Goal: Task Accomplishment & Management: Use online tool/utility

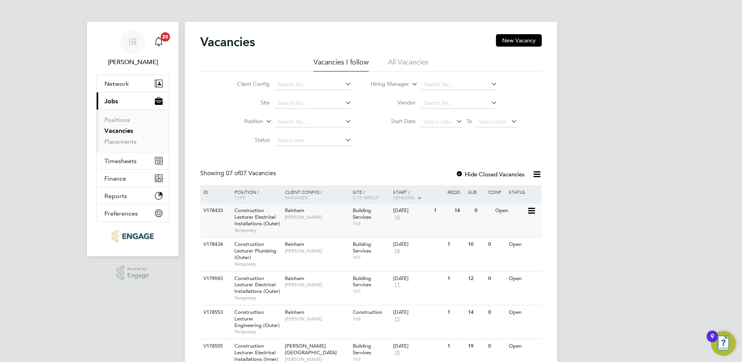
click at [266, 219] on span "Construction Lecturer Electrical Installations (Outer)" at bounding box center [257, 217] width 46 height 20
click at [269, 253] on span "Construction Lecturer Plumbing (Outer)" at bounding box center [255, 251] width 42 height 20
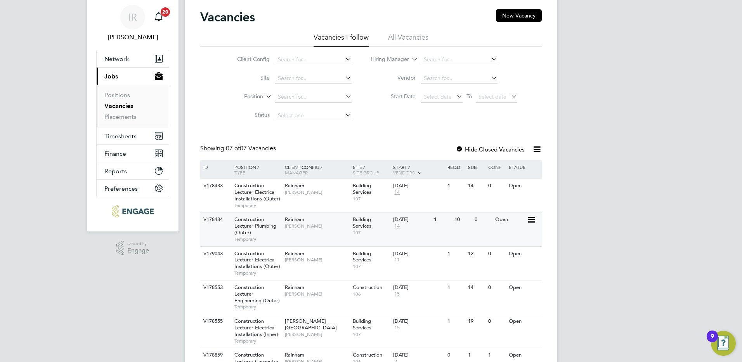
scroll to position [39, 0]
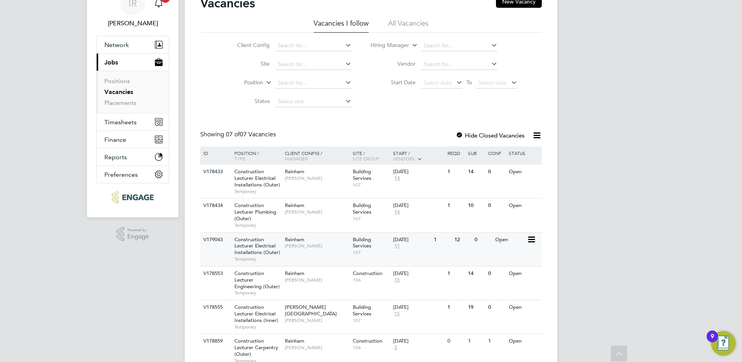
click at [294, 249] on div "Rainham Ian Rist" at bounding box center [317, 242] width 68 height 20
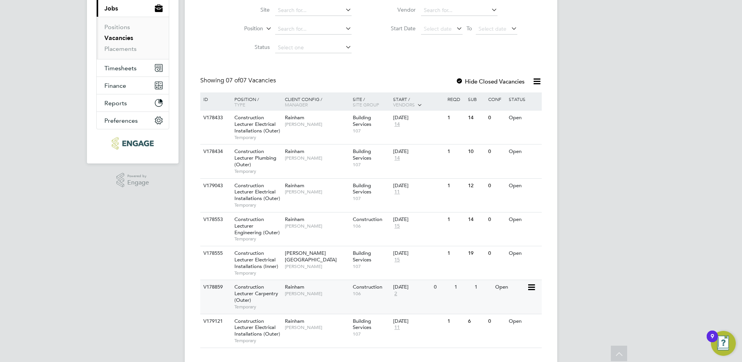
scroll to position [107, 0]
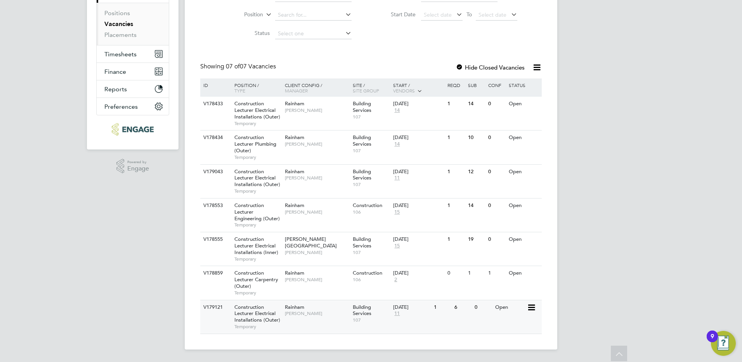
click at [302, 313] on span "[PERSON_NAME]" at bounding box center [317, 313] width 64 height 6
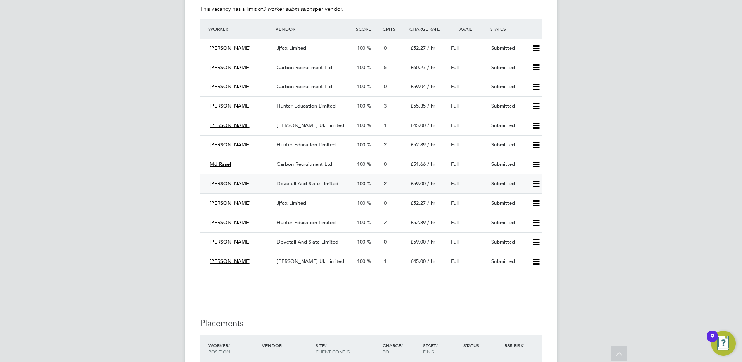
click at [310, 182] on span "Dovetail And Slate Limited" at bounding box center [308, 183] width 62 height 7
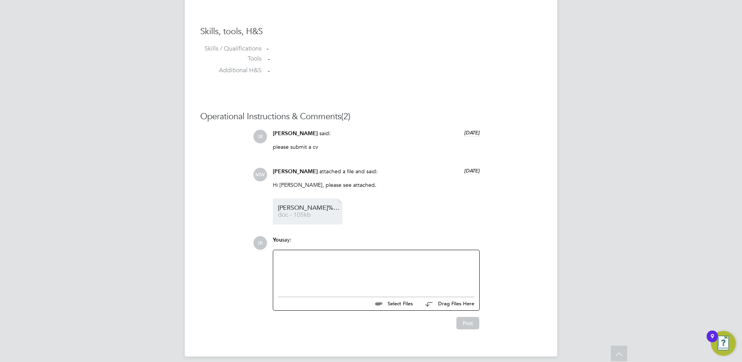
click at [294, 206] on span "Michael%20CV%20-%20Electrical%20Tutor%20Immediately%20Available" at bounding box center [309, 208] width 62 height 6
click at [293, 262] on div at bounding box center [376, 271] width 197 height 33
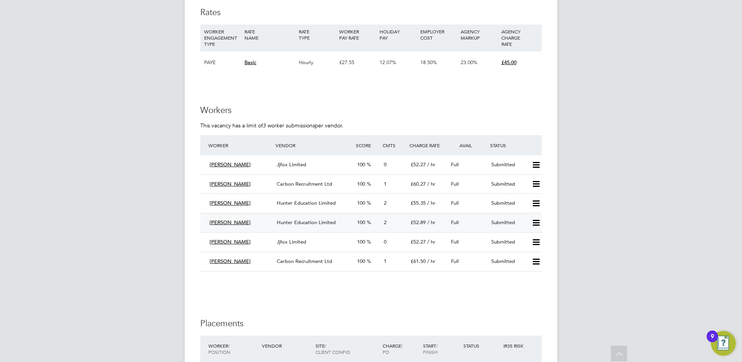
click at [305, 218] on div "Hunter Education Limited" at bounding box center [314, 222] width 80 height 13
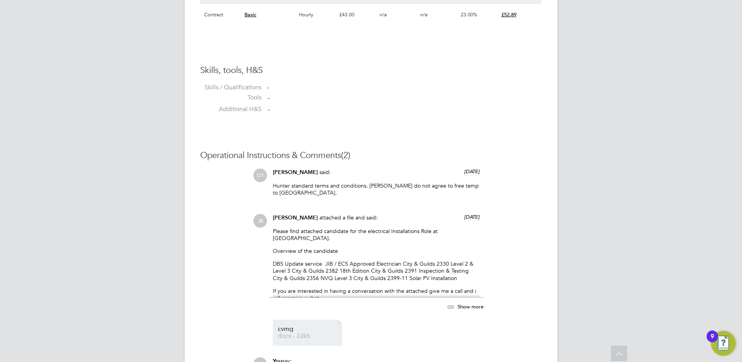
click at [277, 329] on li "cvmg docx - 33kb" at bounding box center [307, 332] width 69 height 26
click at [288, 326] on link "cvmg docx - 33kb" at bounding box center [309, 332] width 62 height 13
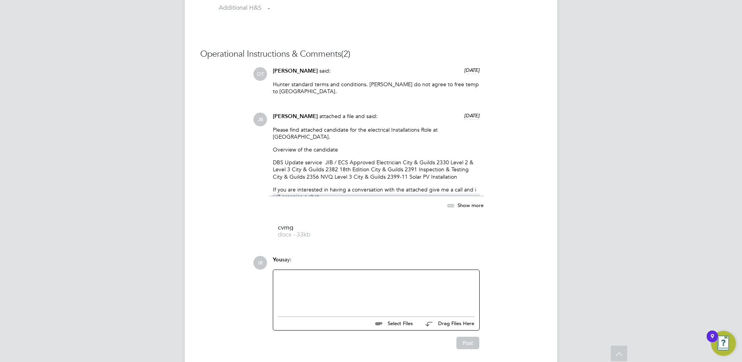
scroll to position [704, 0]
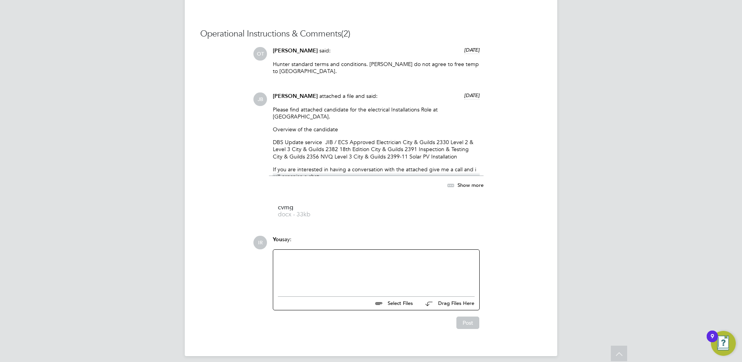
click at [285, 240] on div "You say:" at bounding box center [376, 243] width 207 height 14
click at [283, 254] on div at bounding box center [376, 270] width 197 height 33
click at [299, 254] on div "could ypou please arrange a phone call for 1pm today. thank you" at bounding box center [376, 270] width 197 height 33
click at [464, 316] on button "Post" at bounding box center [467, 322] width 23 height 12
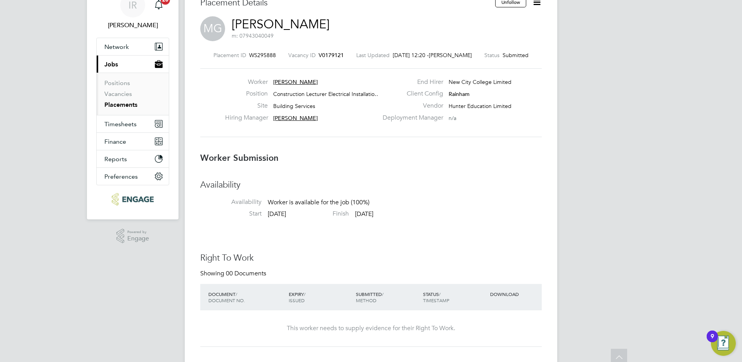
scroll to position [0, 0]
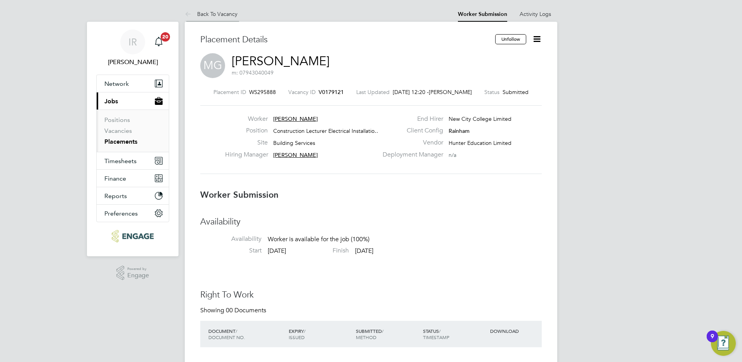
click at [224, 12] on link "Back To Vacancy" at bounding box center [211, 13] width 53 height 7
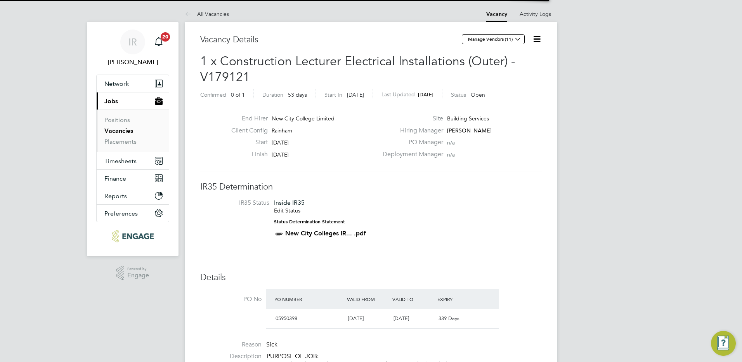
scroll to position [13, 73]
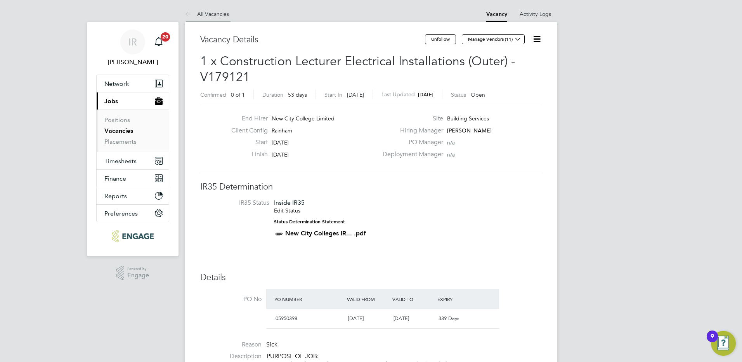
click at [208, 14] on link "All Vacancies" at bounding box center [207, 13] width 44 height 7
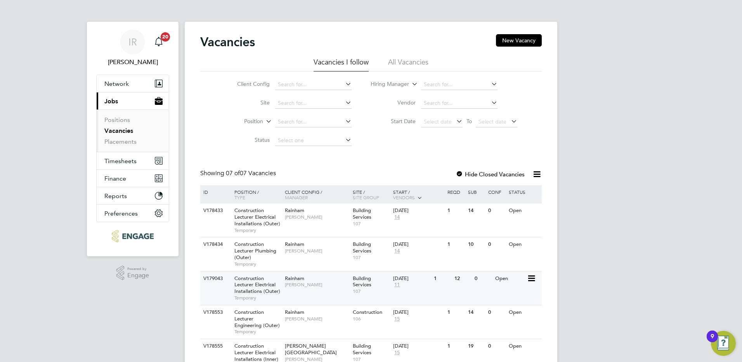
click at [276, 281] on div "Construction Lecturer Electrical Installations (Outer) Temporary" at bounding box center [256, 287] width 54 height 33
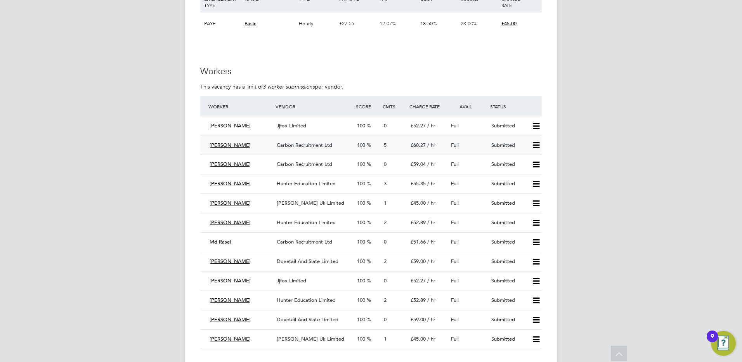
click at [313, 144] on span "Carbon Recruitment Ltd" at bounding box center [304, 145] width 55 height 7
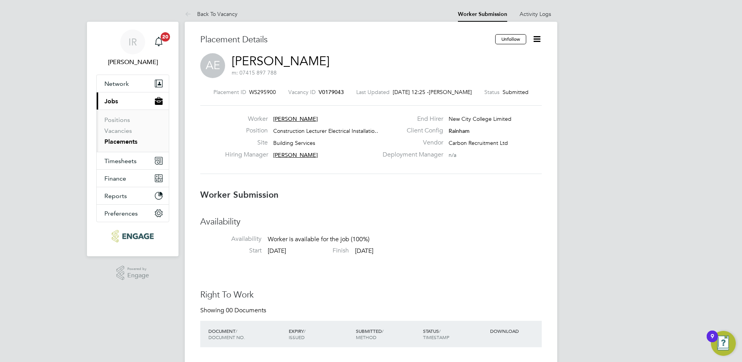
click at [540, 41] on icon at bounding box center [537, 39] width 10 height 10
click at [482, 73] on li "Offer" at bounding box center [504, 72] width 72 height 11
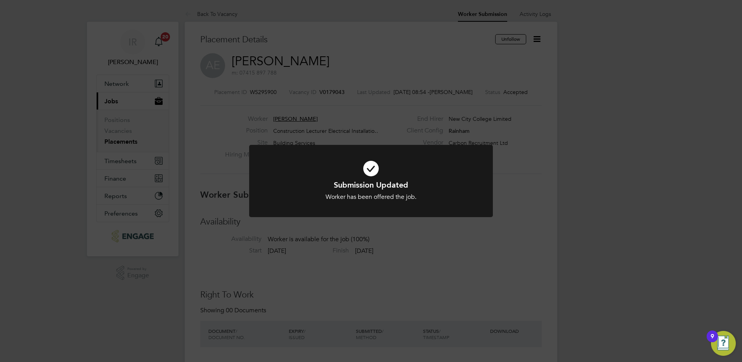
click at [376, 39] on div "Submission Updated Worker has been offered the job. Cancel Okay" at bounding box center [371, 181] width 742 height 362
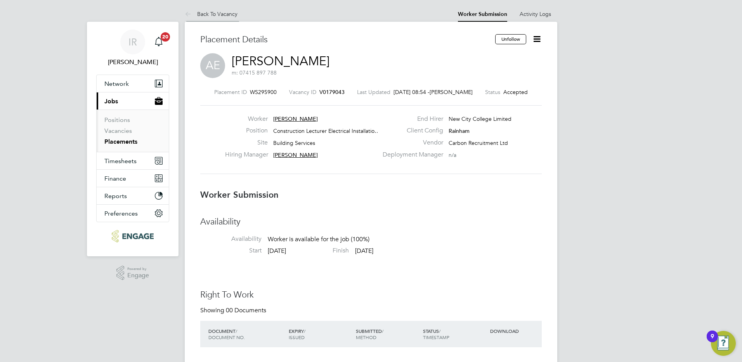
click at [212, 11] on link "Back To Vacancy" at bounding box center [211, 13] width 53 height 7
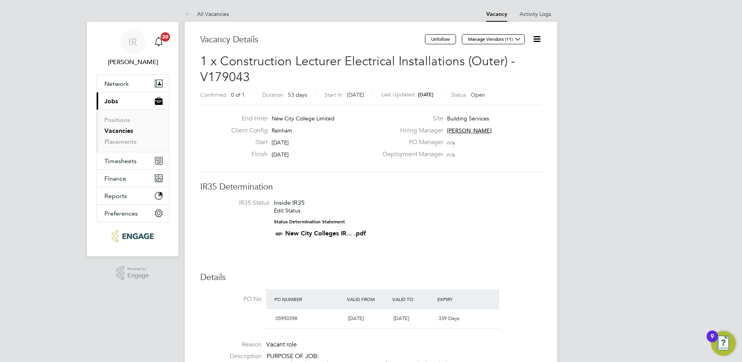
click at [212, 11] on link "All Vacancies" at bounding box center [207, 13] width 44 height 7
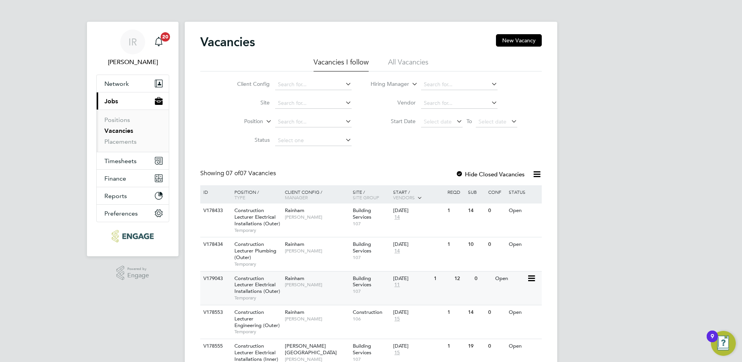
click at [253, 299] on span "Temporary" at bounding box center [257, 298] width 47 height 6
